Goal: Check status: Check status

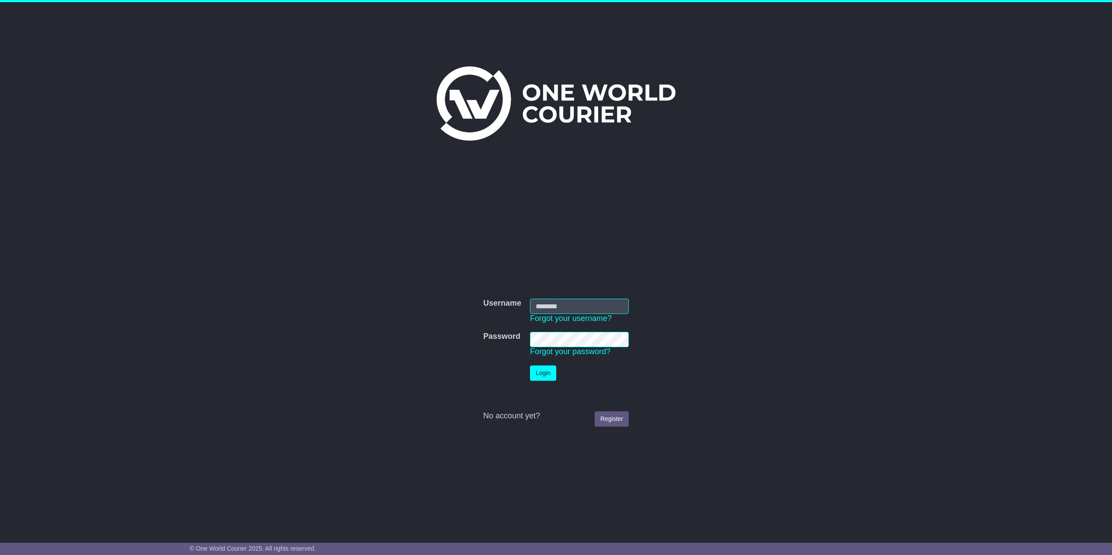
type input "*********"
click at [547, 369] on button "Login" at bounding box center [544, 373] width 26 height 15
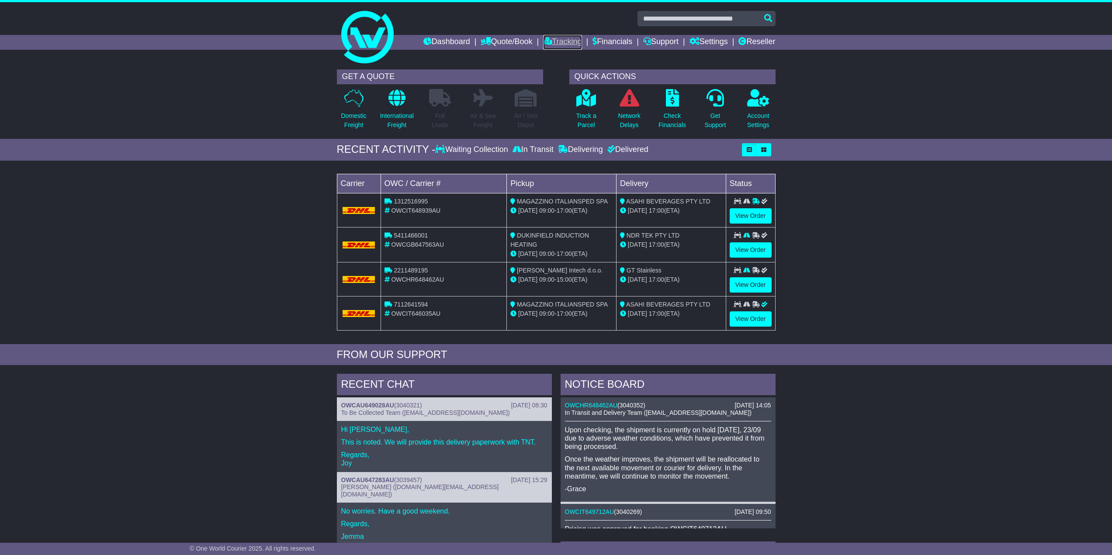
click at [562, 40] on link "Tracking" at bounding box center [562, 42] width 38 height 15
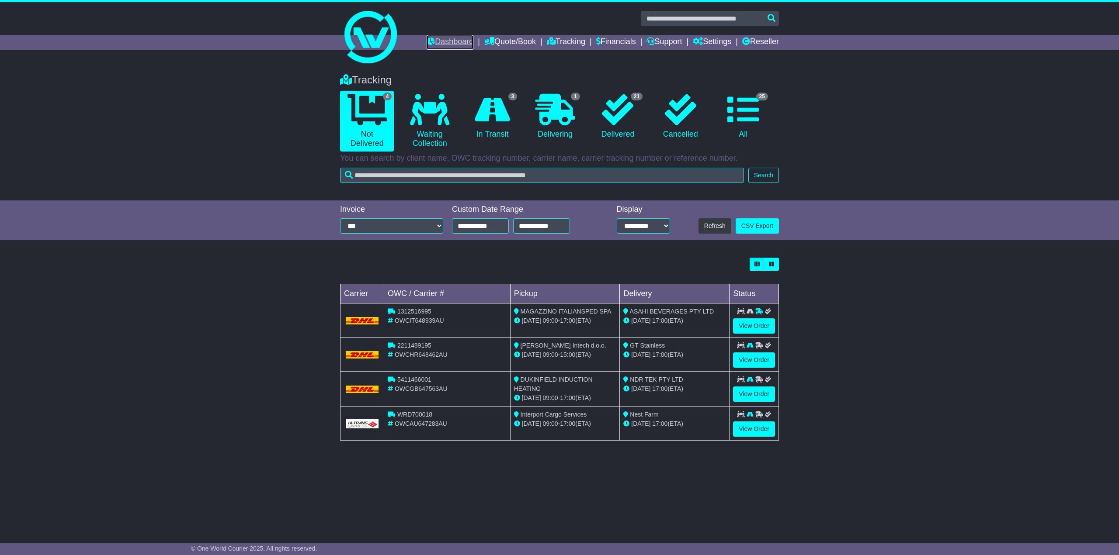
click at [441, 43] on link "Dashboard" at bounding box center [449, 42] width 47 height 15
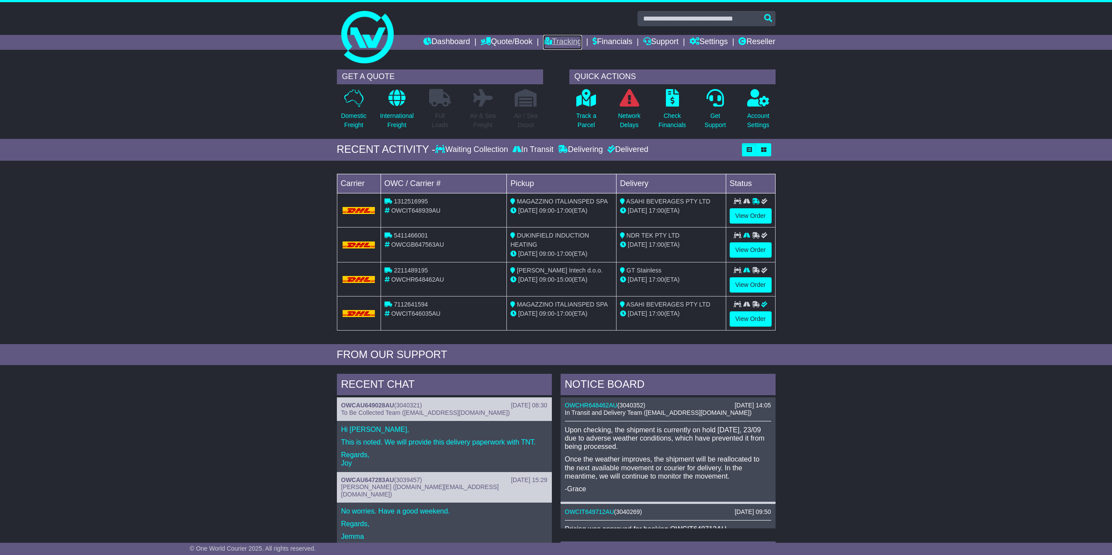
click at [553, 45] on link "Tracking" at bounding box center [562, 42] width 38 height 15
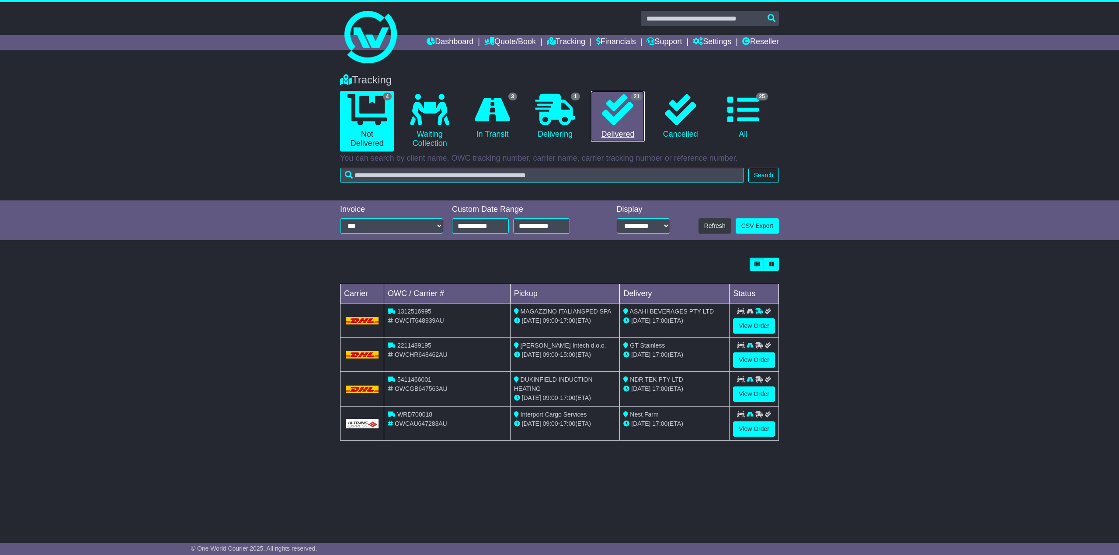
click at [625, 121] on icon at bounding box center [617, 109] width 31 height 31
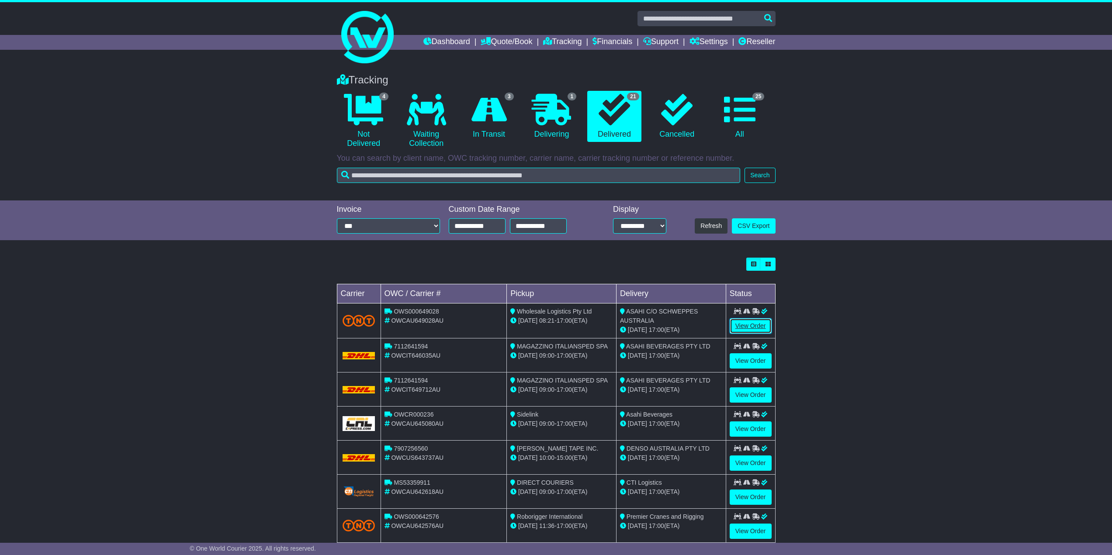
click at [743, 319] on link "View Order" at bounding box center [751, 326] width 42 height 15
